Goal: Complete application form

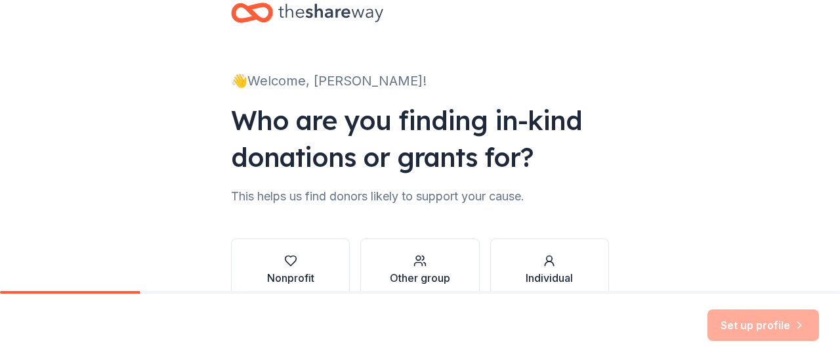
scroll to position [108, 0]
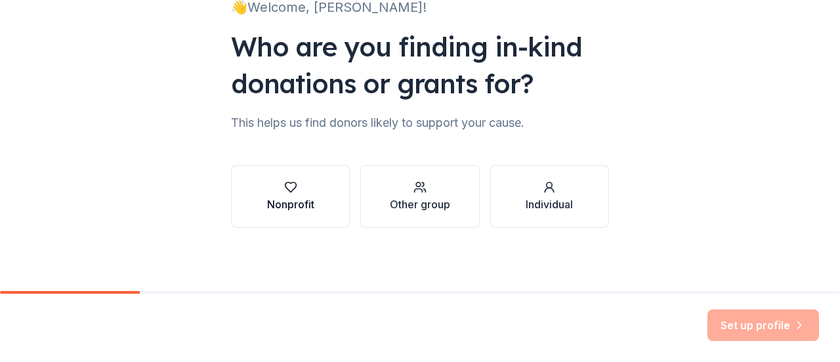
click at [296, 192] on div "button" at bounding box center [290, 186] width 47 height 13
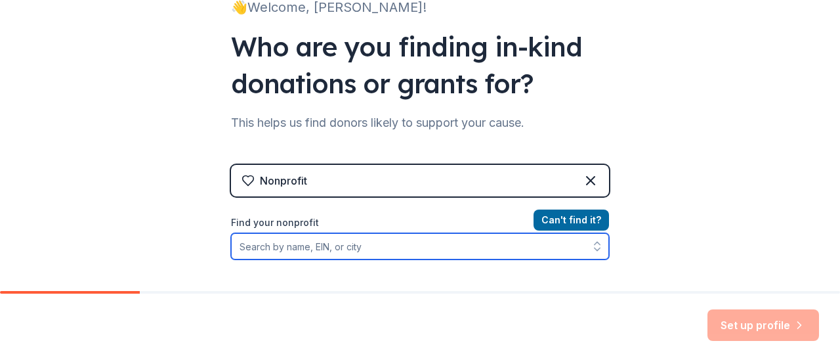
click at [351, 245] on input "Find your nonprofit" at bounding box center [420, 246] width 378 height 26
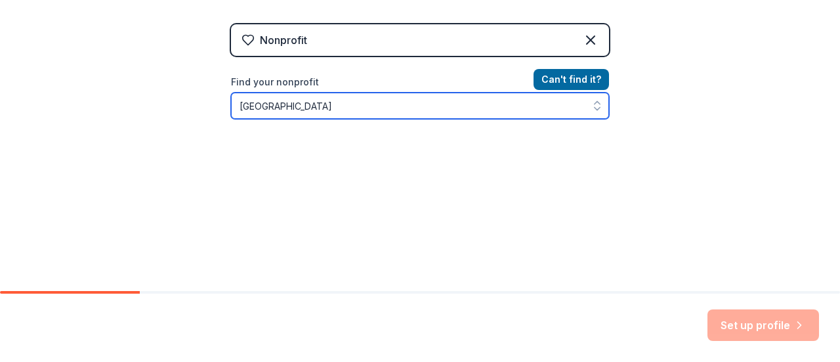
scroll to position [270, 0]
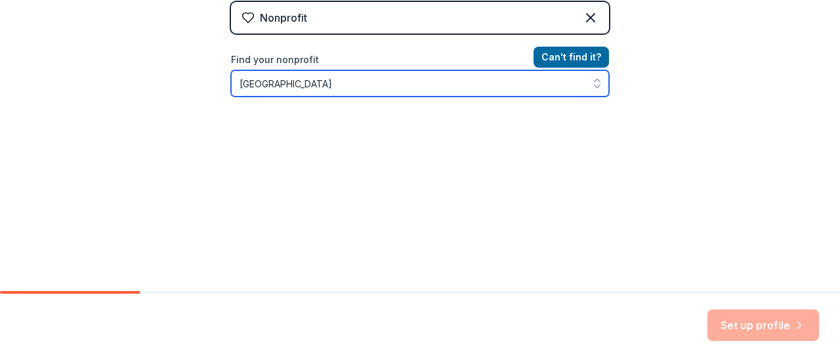
click at [467, 93] on input "[GEOGRAPHIC_DATA]" at bounding box center [420, 83] width 378 height 26
click at [597, 87] on icon "button" at bounding box center [597, 83] width 13 height 13
type input "[GEOGRAPHIC_DATA]"
click at [594, 87] on icon "button" at bounding box center [596, 86] width 5 height 3
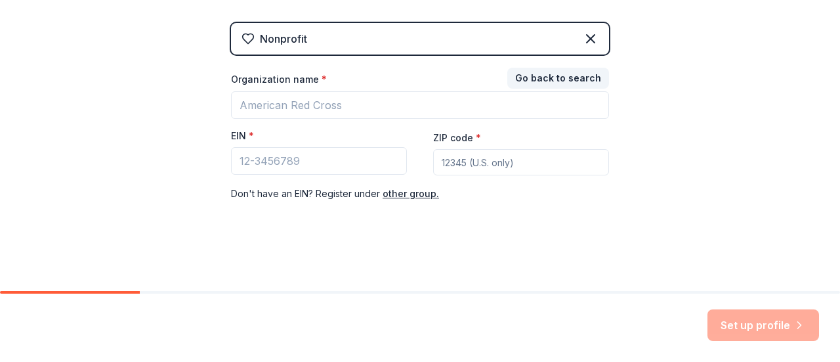
scroll to position [248, 0]
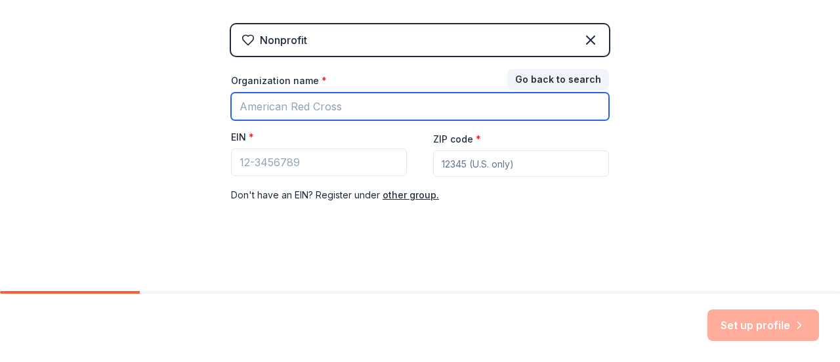
click at [330, 111] on input "Organization name *" at bounding box center [420, 107] width 378 height 28
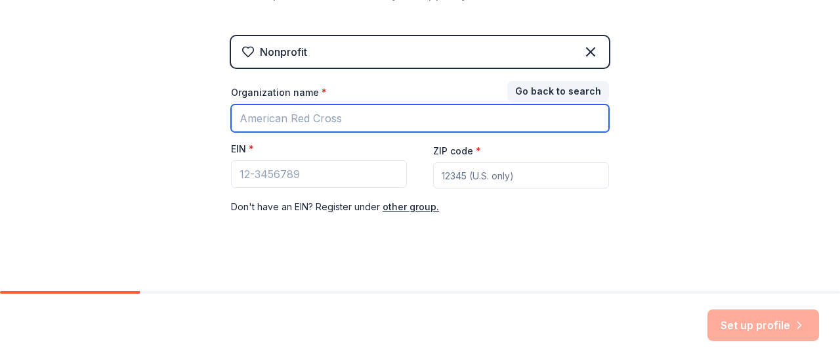
scroll to position [238, 0]
type input "[GEOGRAPHIC_DATA]"
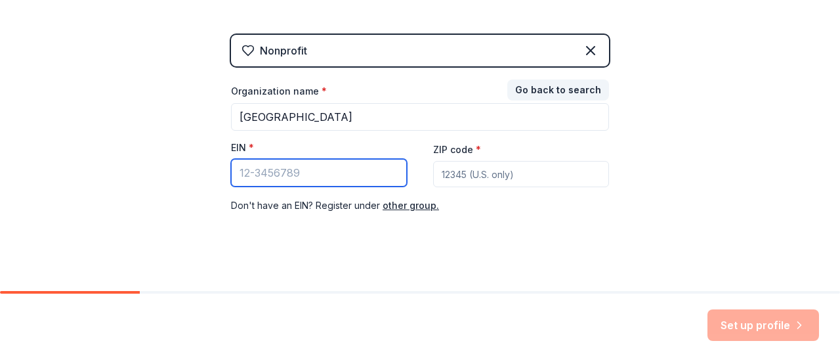
click at [278, 177] on input "EIN *" at bounding box center [319, 173] width 176 height 28
paste input "[US_EMPLOYER_IDENTIFICATION_NUMBER]"
type input "[US_EMPLOYER_IDENTIFICATION_NUMBER]"
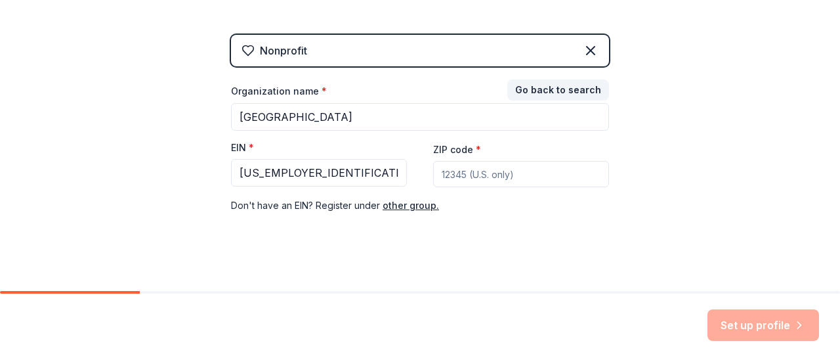
click at [484, 173] on input "ZIP code *" at bounding box center [521, 174] width 176 height 26
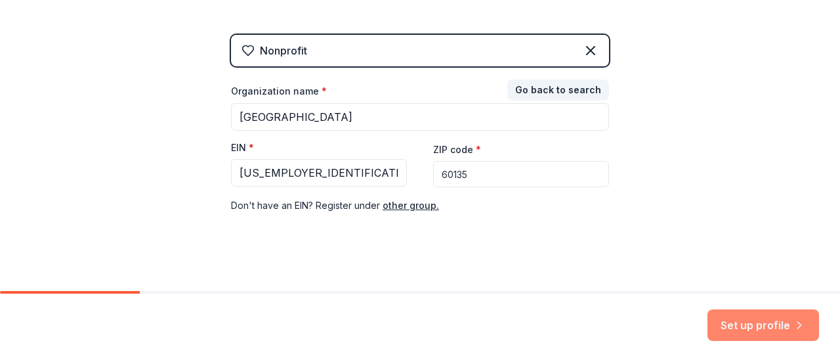
type input "60135"
click at [744, 320] on button "Set up profile" at bounding box center [763, 324] width 112 height 31
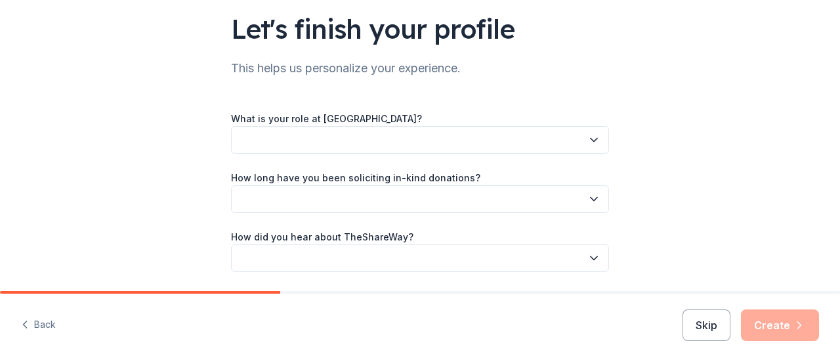
scroll to position [104, 0]
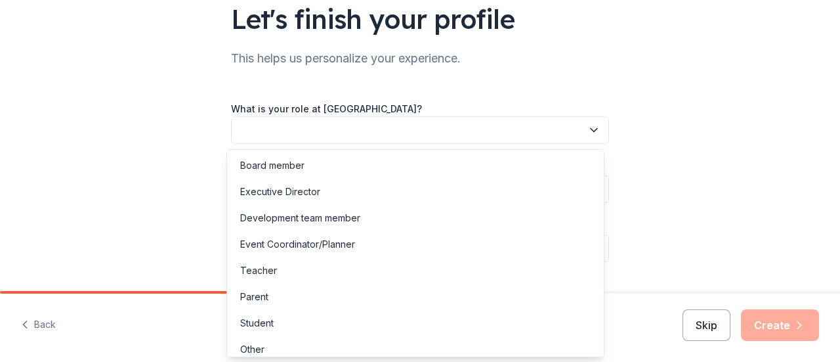
click at [482, 124] on button "button" at bounding box center [420, 130] width 378 height 28
click at [262, 269] on div "Teacher" at bounding box center [258, 270] width 37 height 16
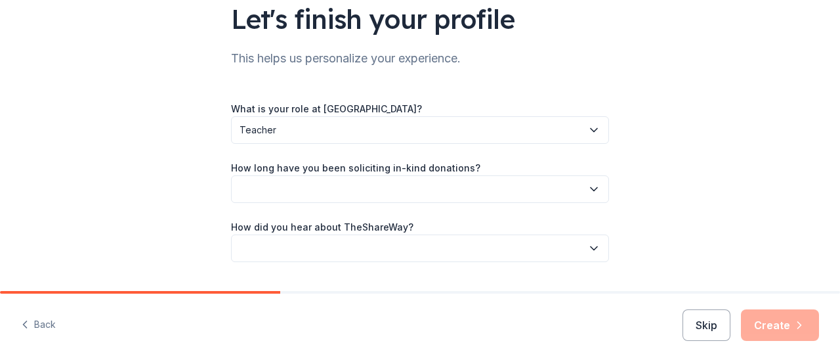
click at [284, 182] on button "button" at bounding box center [420, 189] width 378 height 28
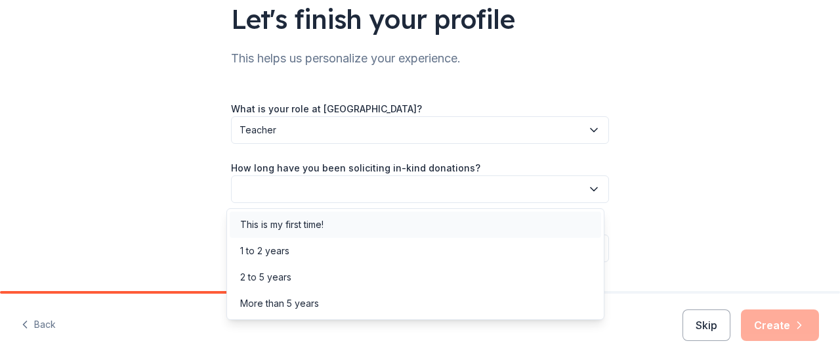
click at [292, 225] on div "This is my first time!" at bounding box center [281, 225] width 83 height 16
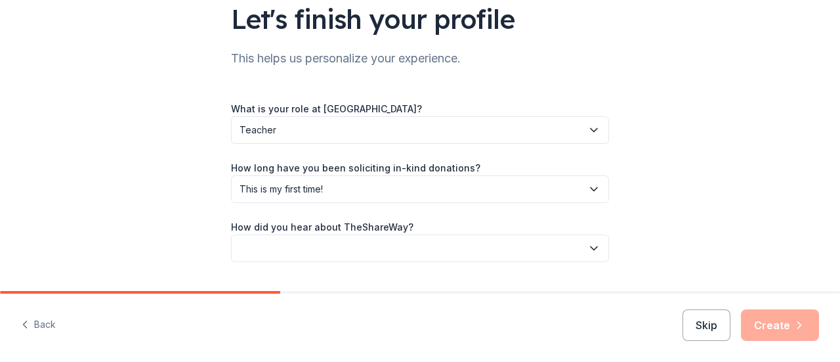
scroll to position [138, 0]
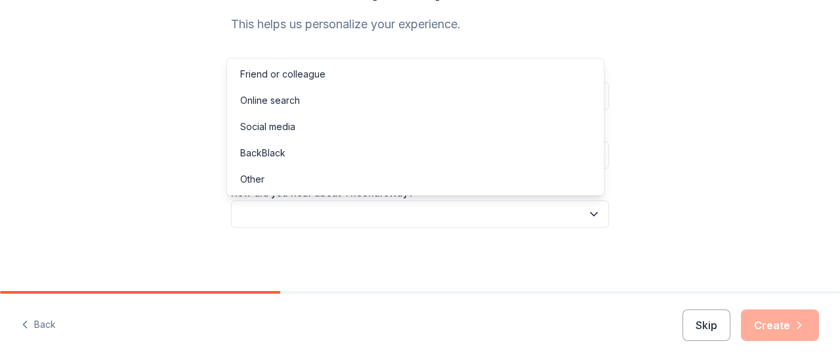
click at [289, 215] on button "button" at bounding box center [420, 214] width 378 height 28
click at [273, 72] on div "Friend or colleague" at bounding box center [282, 74] width 85 height 16
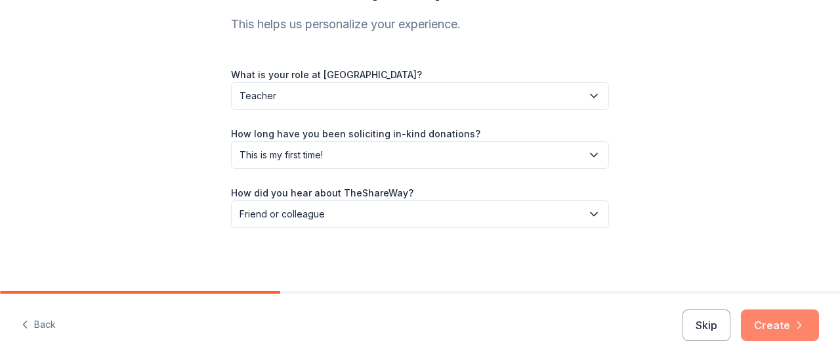
click at [758, 329] on button "Create" at bounding box center [780, 324] width 78 height 31
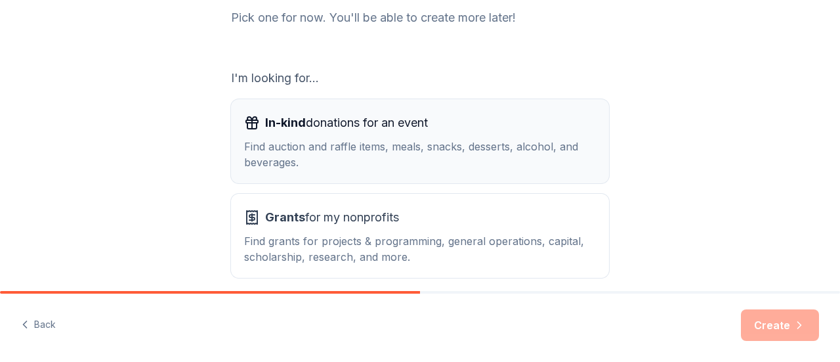
scroll to position [182, 0]
click at [449, 160] on div "Find auction and raffle items, meals, snacks, desserts, alcohol, and beverages." at bounding box center [420, 152] width 352 height 31
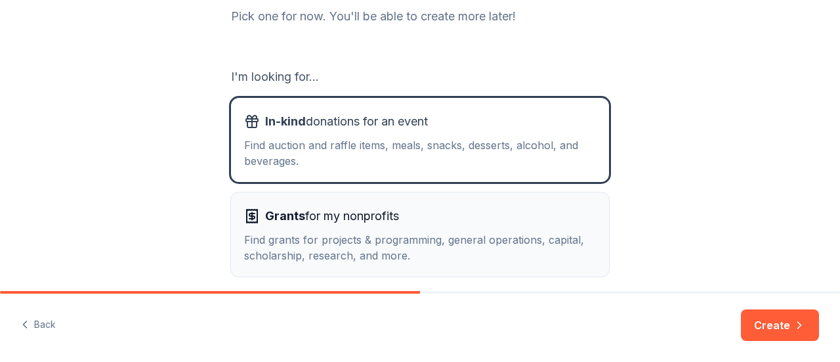
click at [428, 218] on div "Grants for my nonprofits" at bounding box center [420, 215] width 352 height 21
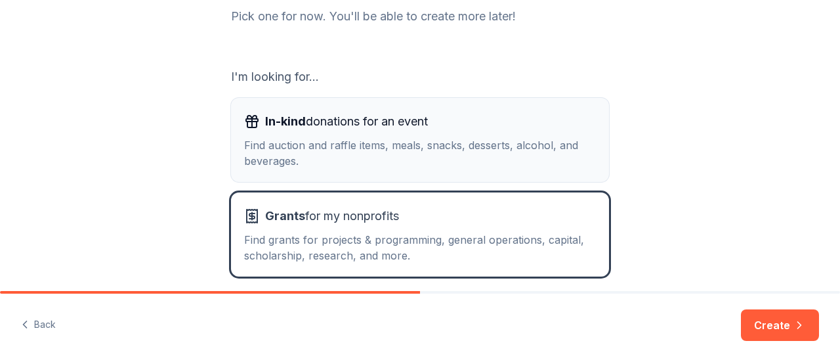
click at [409, 141] on div "Find auction and raffle items, meals, snacks, desserts, alcohol, and beverages." at bounding box center [420, 152] width 352 height 31
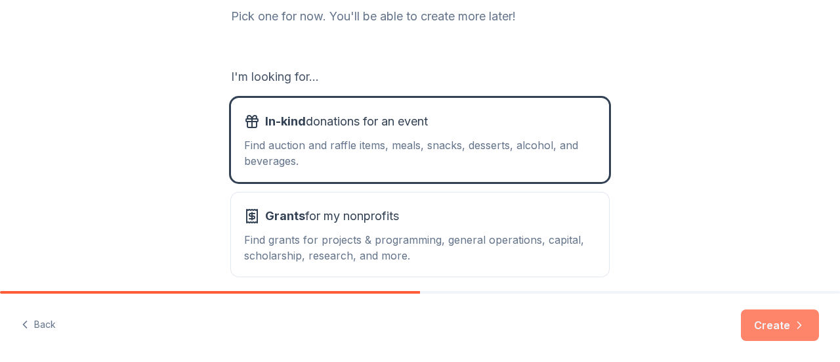
click at [791, 333] on button "Create" at bounding box center [780, 324] width 78 height 31
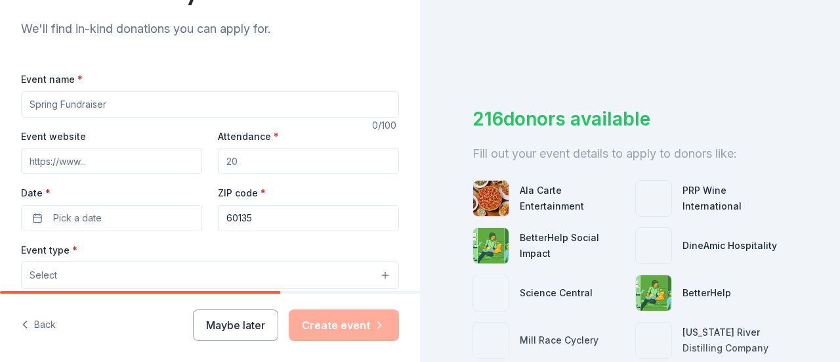
scroll to position [134, 0]
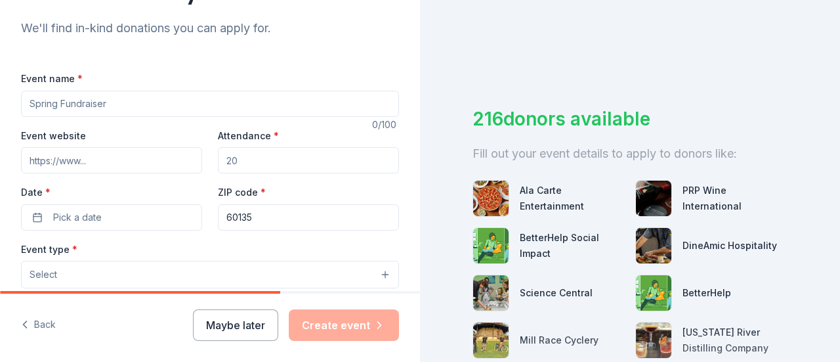
click at [377, 43] on div "Tell us about your event. We'll find in-kind donations you can apply for. Event…" at bounding box center [210, 302] width 420 height 873
click at [210, 108] on input "Event name *" at bounding box center [210, 104] width 378 height 26
type input "p"
type input "P"
click at [85, 157] on input "Event website" at bounding box center [111, 160] width 181 height 26
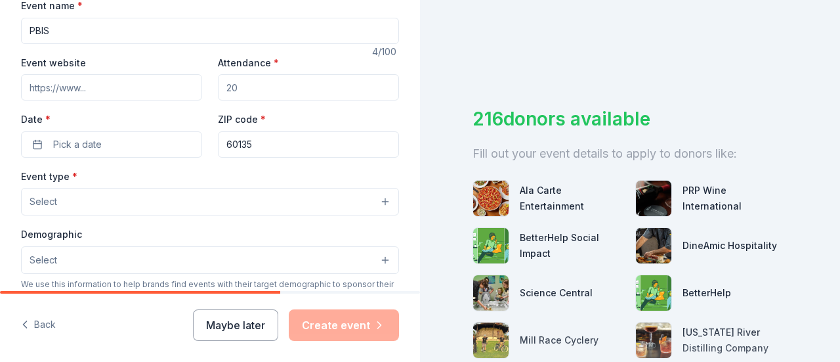
scroll to position [215, 0]
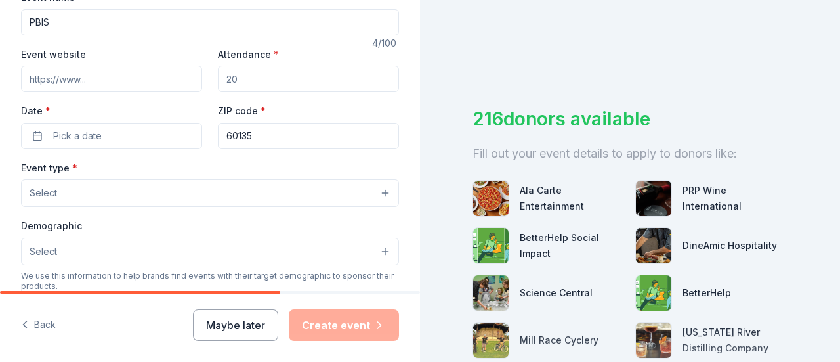
click at [117, 22] on input "PBIS" at bounding box center [210, 22] width 378 height 26
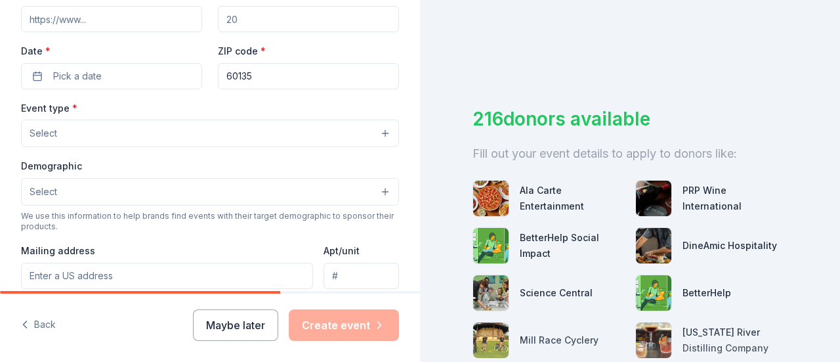
scroll to position [276, 0]
type input "PBIS"
click at [260, 16] on input "Attendance *" at bounding box center [308, 18] width 181 height 26
type input "2"
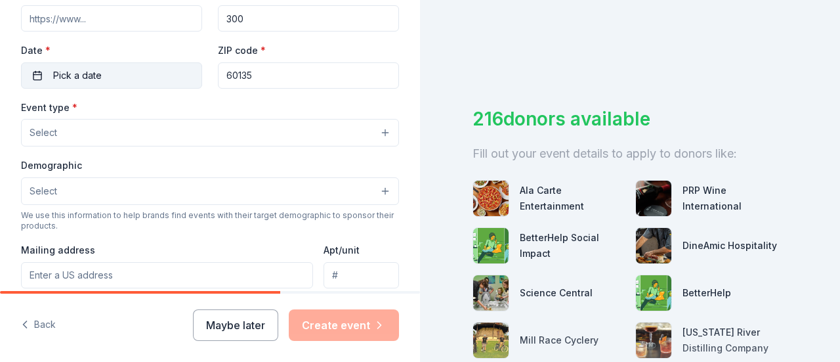
scroll to position [458, 0]
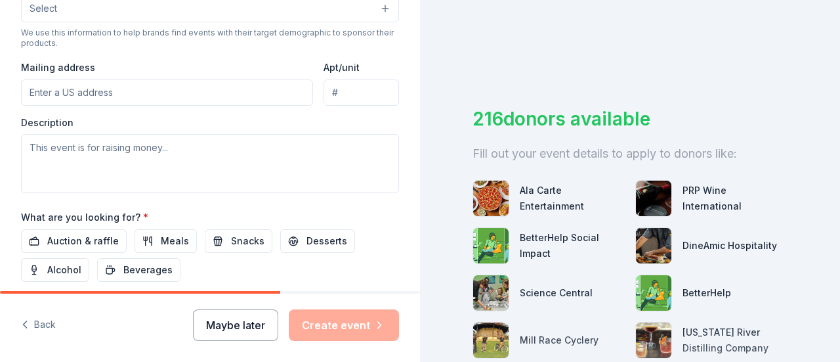
type input "300"
click at [259, 337] on button "Maybe later" at bounding box center [235, 324] width 85 height 31
click at [252, 326] on button "Maybe later" at bounding box center [235, 324] width 85 height 31
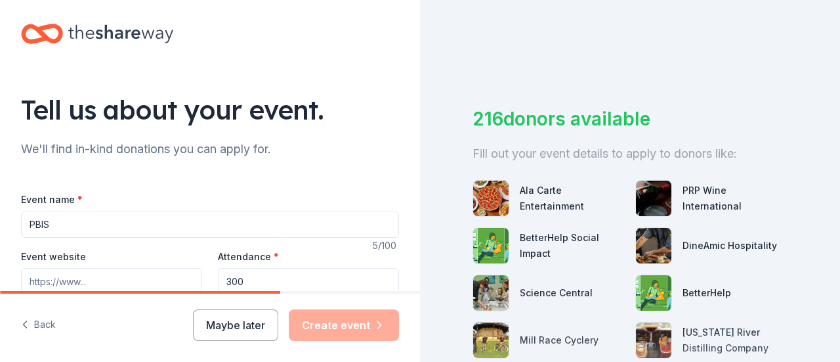
scroll to position [0, 0]
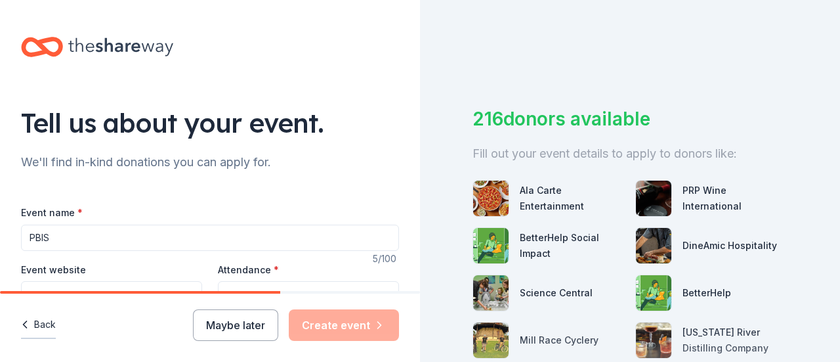
click at [49, 318] on button "Back" at bounding box center [38, 325] width 35 height 28
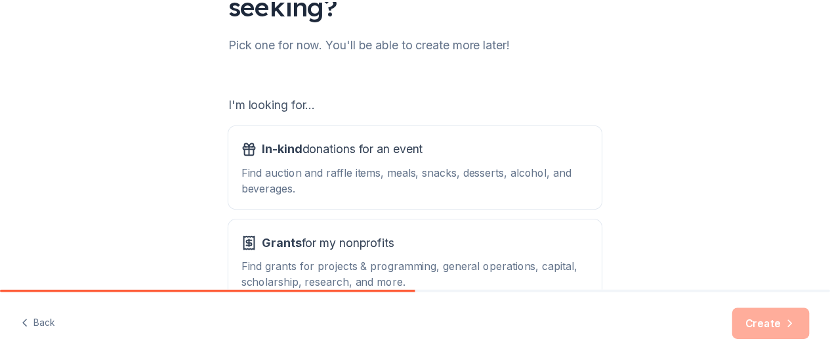
scroll to position [239, 0]
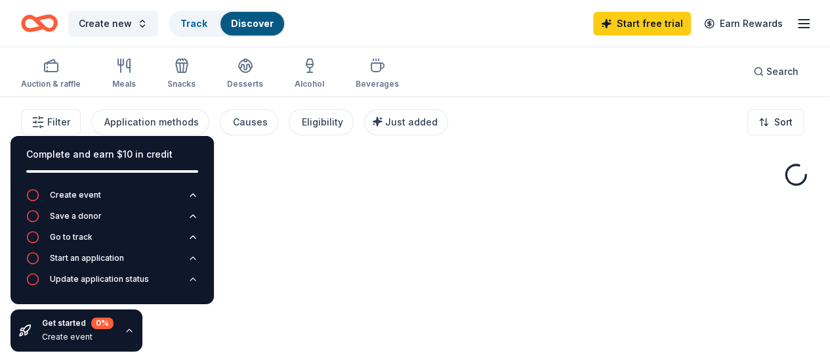
scroll to position [96, 0]
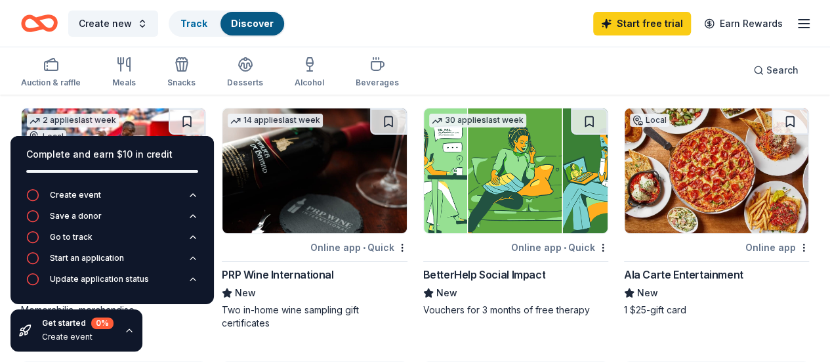
click at [473, 27] on div "Create new Track Discover Start free trial Earn Rewards" at bounding box center [415, 23] width 788 height 31
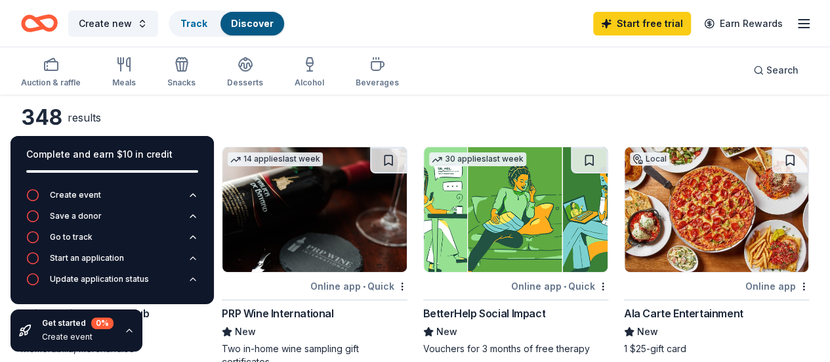
scroll to position [60, 0]
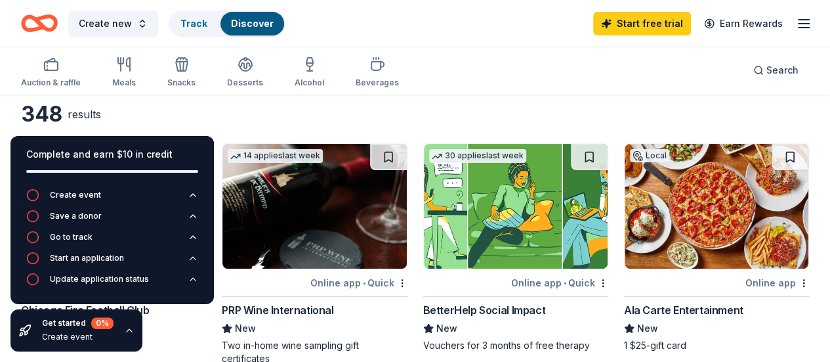
click at [125, 334] on icon "button" at bounding box center [129, 330] width 10 height 10
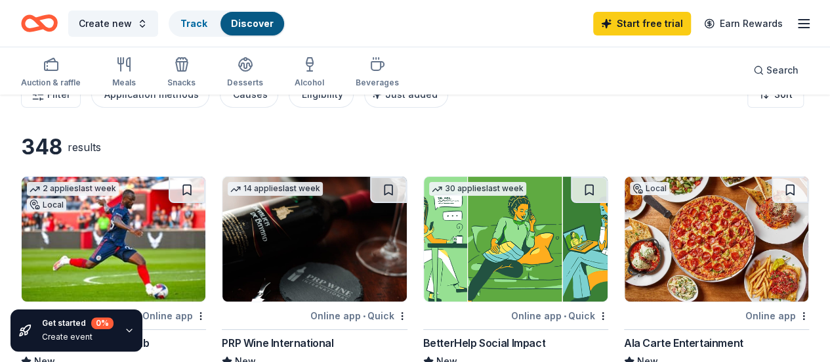
scroll to position [27, 0]
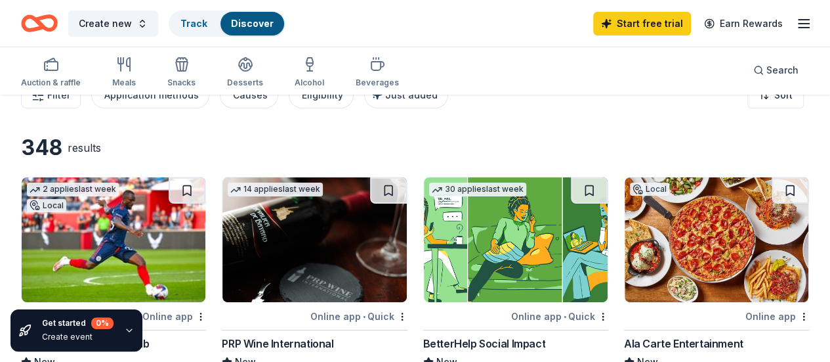
click at [133, 246] on img at bounding box center [114, 239] width 184 height 125
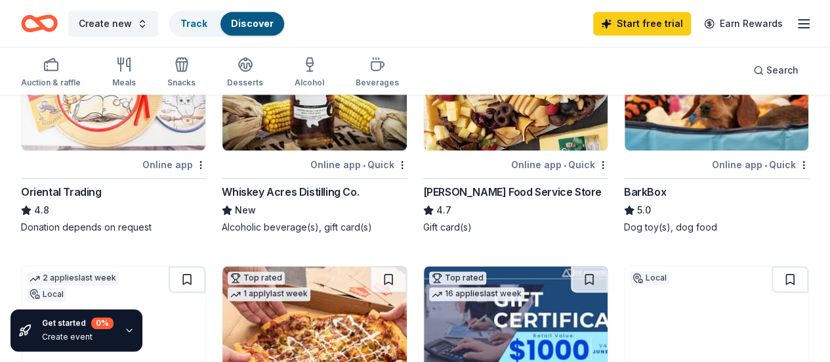
scroll to position [686, 0]
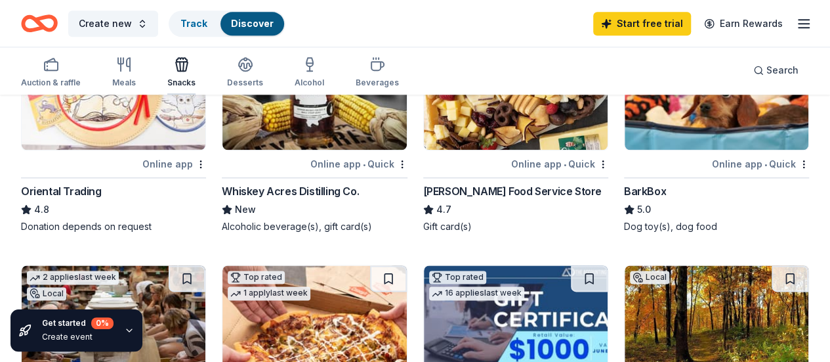
click at [190, 76] on div "Snacks" at bounding box center [181, 71] width 28 height 31
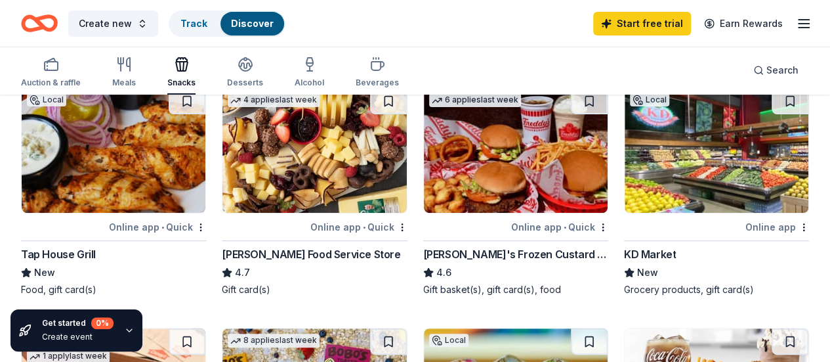
scroll to position [115, 0]
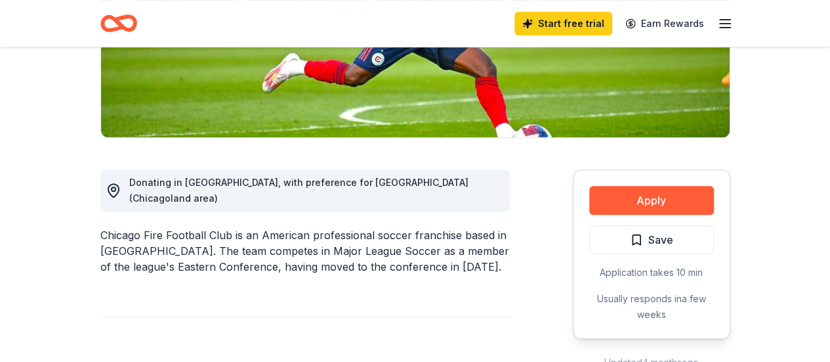
scroll to position [262, 0]
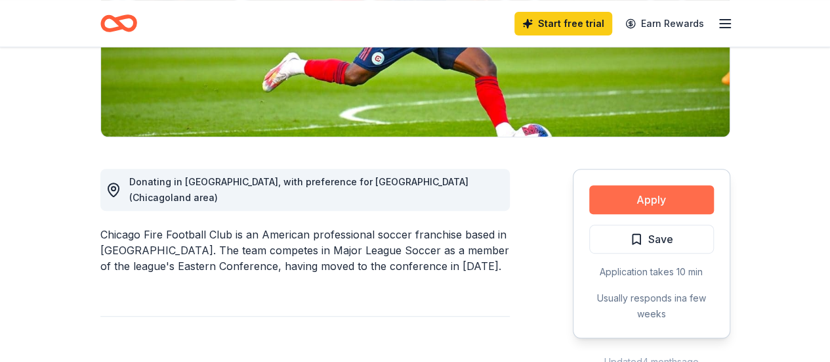
click at [652, 195] on button "Apply" at bounding box center [651, 199] width 125 height 29
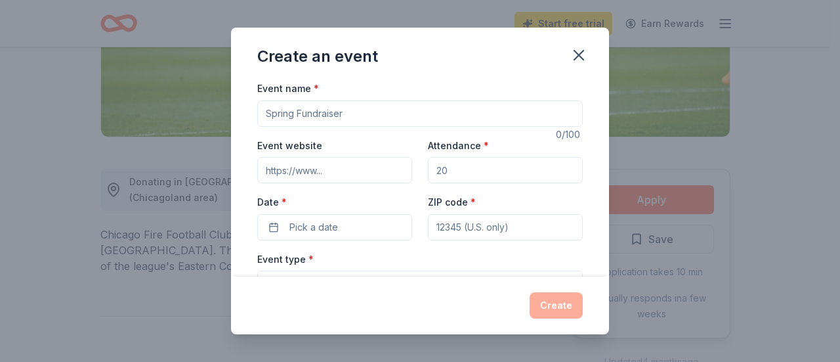
click at [413, 114] on input "Event name *" at bounding box center [419, 113] width 325 height 26
type input "p"
type input "PBIS"
click at [348, 173] on input "Event website" at bounding box center [334, 170] width 155 height 26
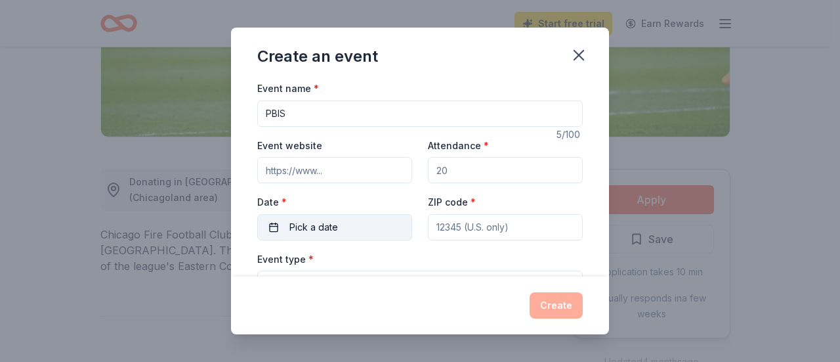
click at [350, 222] on button "Pick a date" at bounding box center [334, 227] width 155 height 26
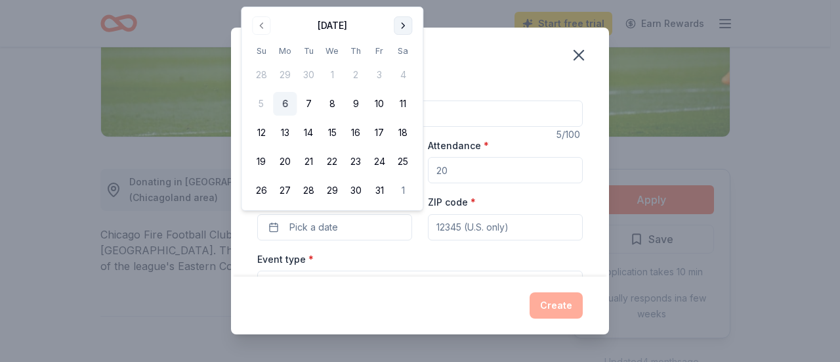
click at [406, 24] on button "Go to next month" at bounding box center [403, 25] width 18 height 18
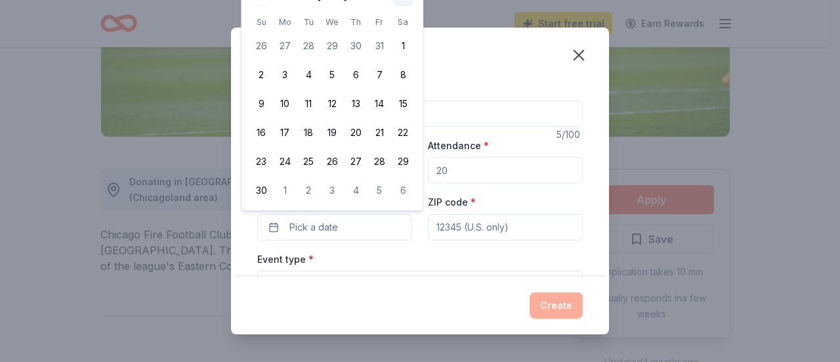
click at [406, 24] on th "Sa" at bounding box center [403, 22] width 24 height 14
click at [346, 256] on div "Event type * Select" at bounding box center [419, 275] width 325 height 48
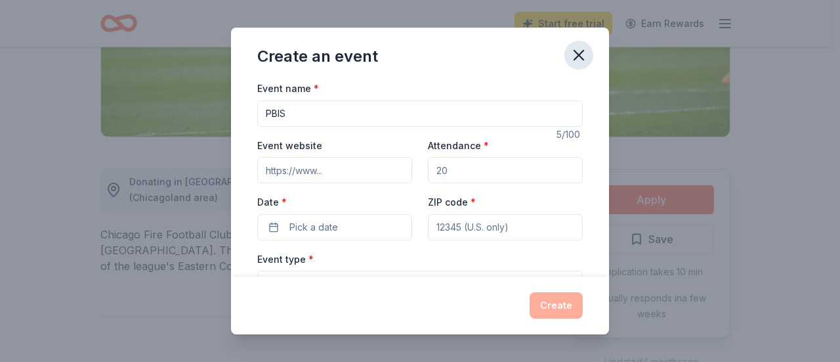
click at [573, 55] on icon "button" at bounding box center [579, 55] width 18 height 18
click at [577, 57] on icon "button" at bounding box center [579, 55] width 18 height 18
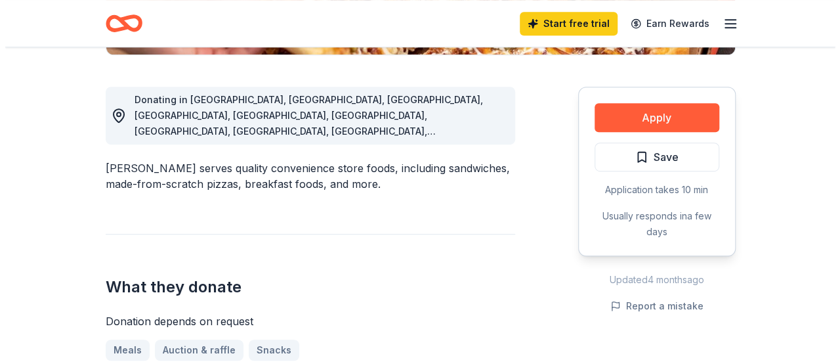
scroll to position [334, 0]
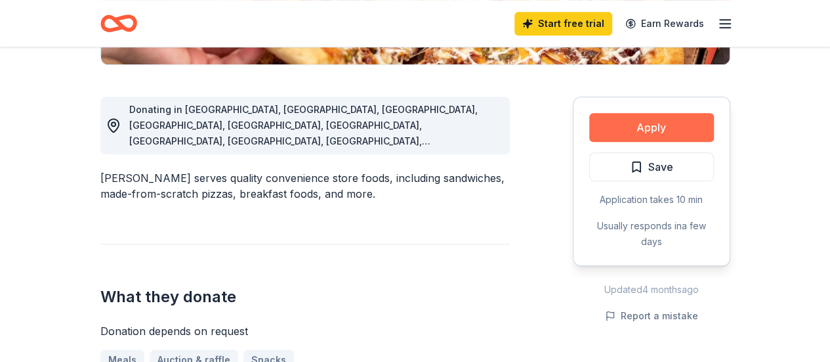
click at [617, 125] on button "Apply" at bounding box center [651, 127] width 125 height 29
